Goal: Task Accomplishment & Management: Use online tool/utility

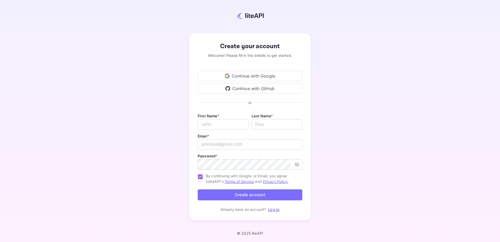
click at [233, 92] on div "Continue with GitHub" at bounding box center [250, 88] width 105 height 10
drag, startPoint x: 464, startPoint y: 43, endPoint x: 286, endPoint y: 178, distance: 223.4
click at [286, 178] on span "By continuing with Google, or Email, you agree to liteAPI's Terms of Service an…" at bounding box center [252, 178] width 92 height 11
click at [206, 178] on input "By continuing with Google, or Email, you agree to liteAPI's Terms of Service an…" at bounding box center [200, 176] width 11 height 11
checkbox input "false"
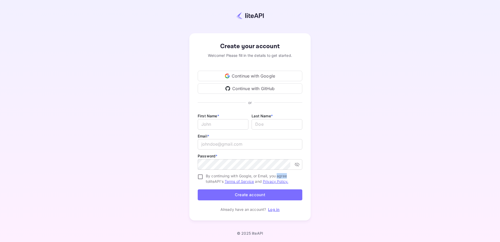
click at [274, 209] on link "Log in" at bounding box center [274, 209] width 12 height 4
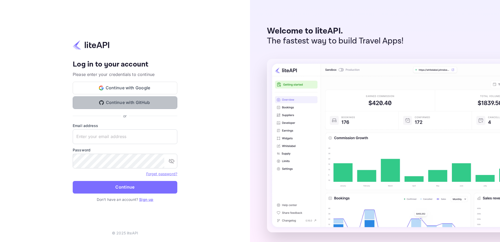
click at [128, 100] on button "Continue with GitHub" at bounding box center [125, 102] width 105 height 13
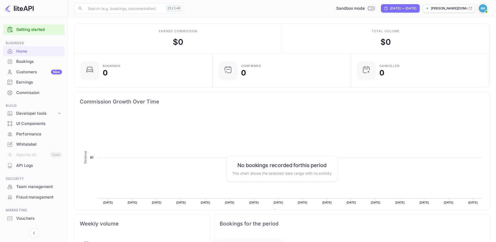
scroll to position [81, 131]
click at [256, 111] on div "Created with Highcharts 10.3.3 Revenue Chart context menu $0 ​ $0 $0 ​ $0 $0 ​ …" at bounding box center [282, 168] width 415 height 115
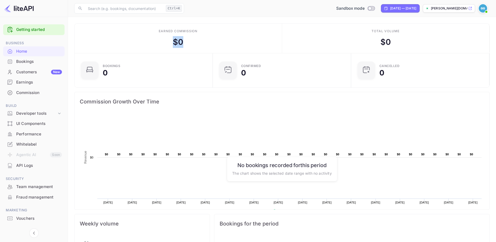
drag, startPoint x: 171, startPoint y: 37, endPoint x: 191, endPoint y: 41, distance: 20.0
click at [191, 41] on div "Earned commission $ 0" at bounding box center [179, 39] width 208 height 30
click at [187, 41] on div "Earned commission $ 0" at bounding box center [179, 39] width 208 height 30
click at [37, 126] on div "UI Components" at bounding box center [39, 124] width 46 height 6
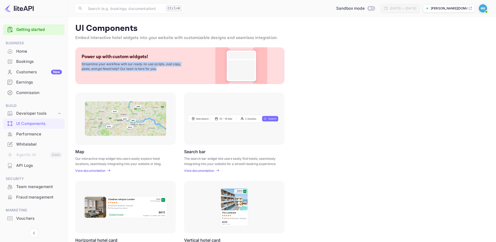
drag, startPoint x: 79, startPoint y: 62, endPoint x: 164, endPoint y: 70, distance: 85.1
click at [164, 70] on div "Power up with custom widgets! Streamline your workflow with our ready-to-use sc…" at bounding box center [179, 65] width 209 height 37
click at [166, 70] on p "Streamline your workflow with our ready-to-use scripts. Just copy, paste, and g…" at bounding box center [134, 66] width 105 height 9
